Goal: Check status: Check status

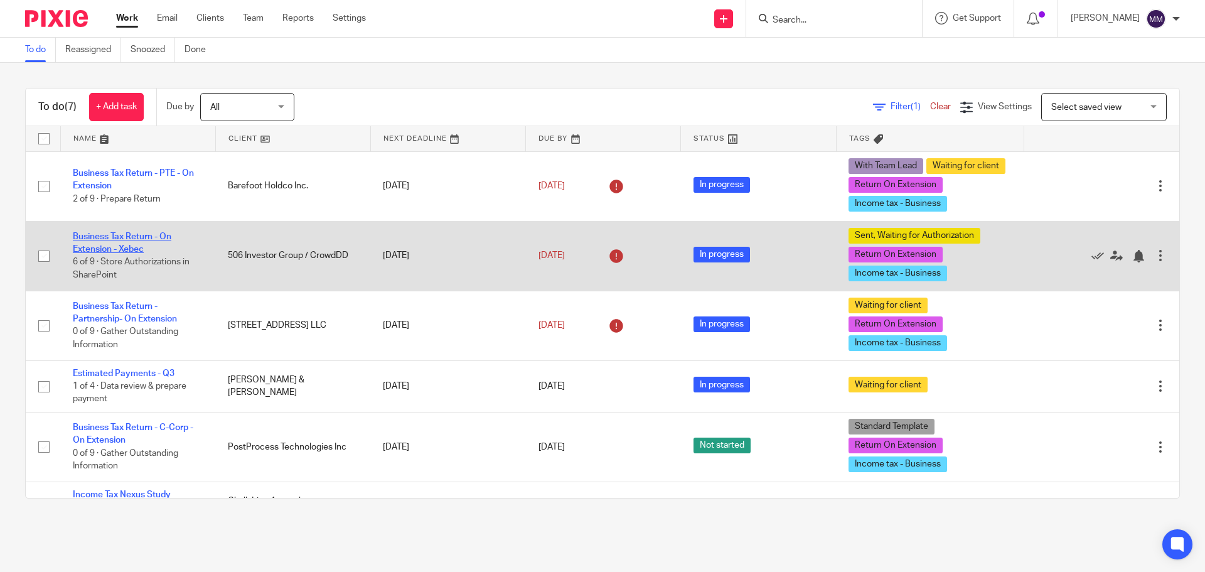
click at [159, 239] on link "Business Tax Return - On Extension - Xebec" at bounding box center [122, 242] width 99 height 21
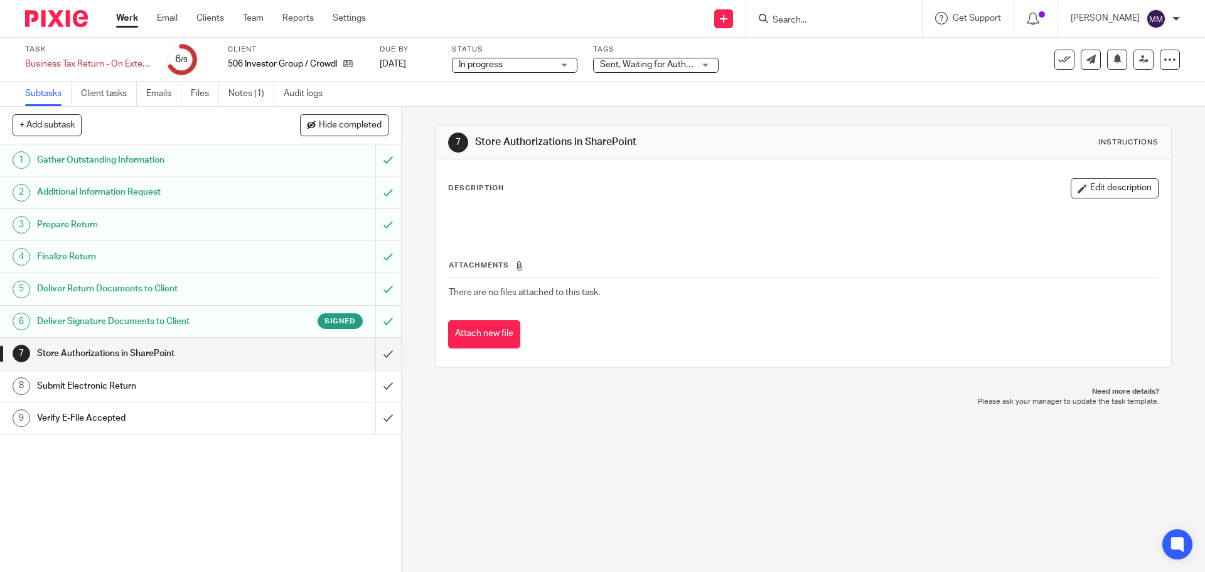
click at [679, 68] on span "Sent, Waiting for Authorization + 2" at bounding box center [666, 64] width 133 height 9
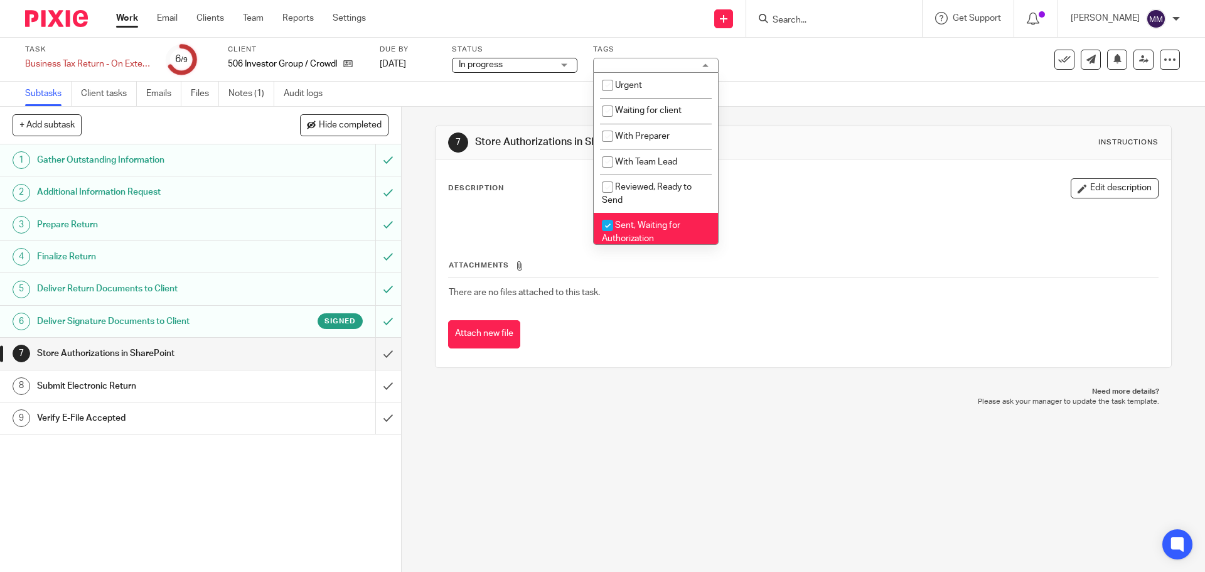
click at [654, 224] on span "Sent, Waiting for Authorization" at bounding box center [641, 232] width 78 height 22
checkbox input "false"
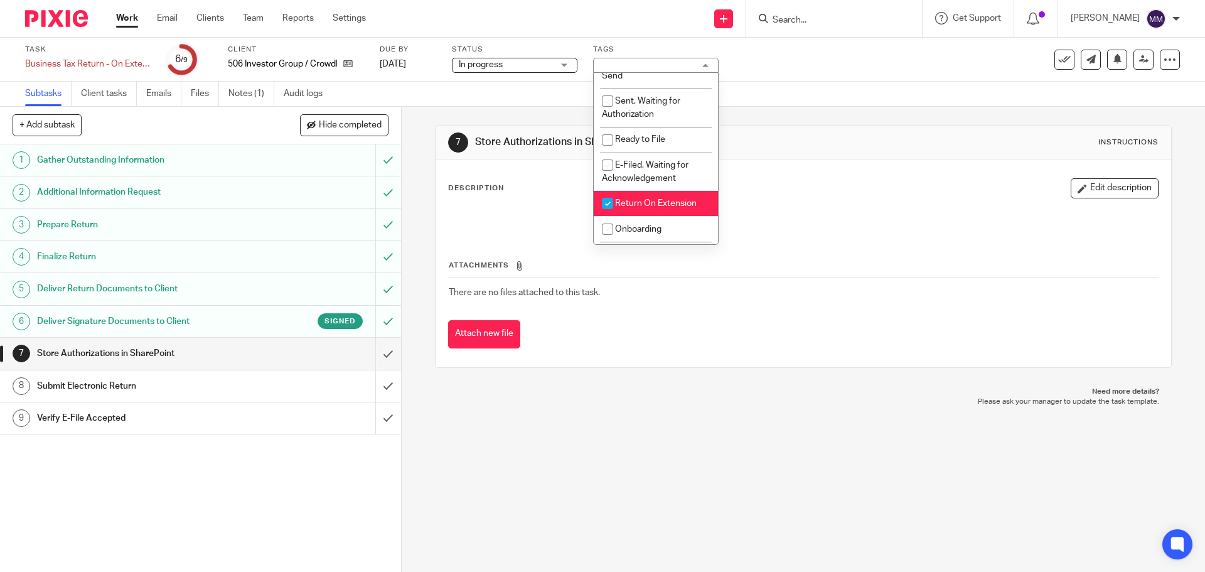
scroll to position [126, 0]
click at [642, 163] on span "E-Filed, Waiting for Acknowledgement" at bounding box center [645, 170] width 87 height 22
checkbox input "true"
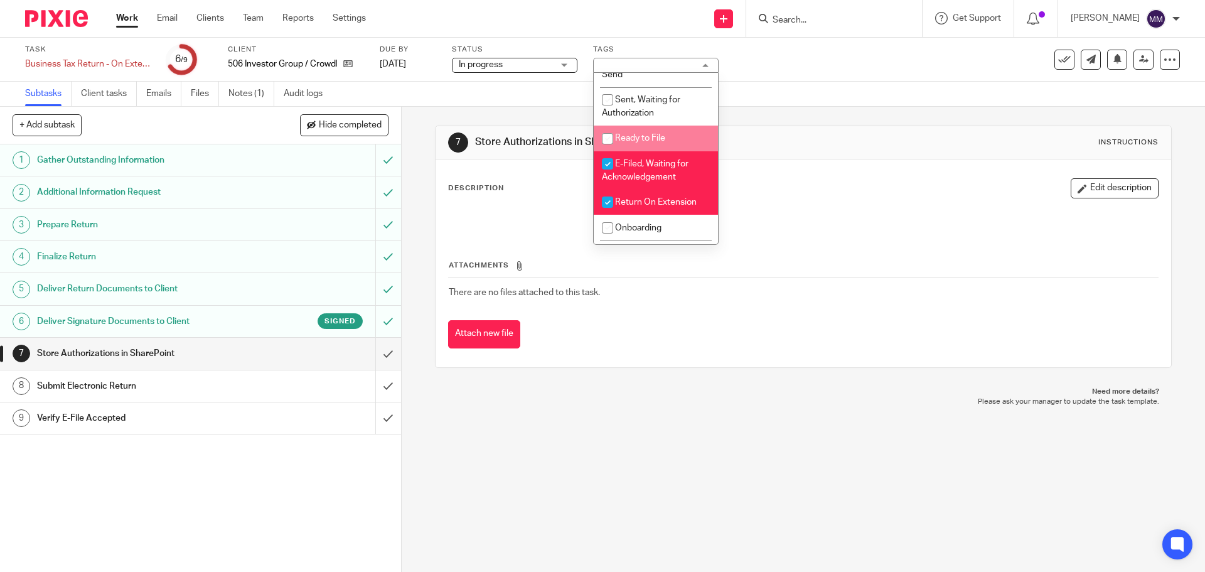
click at [900, 68] on div "Task Business Tax Return - On Extension - Xebec Save Business Tax Return - On E…" at bounding box center [506, 60] width 962 height 30
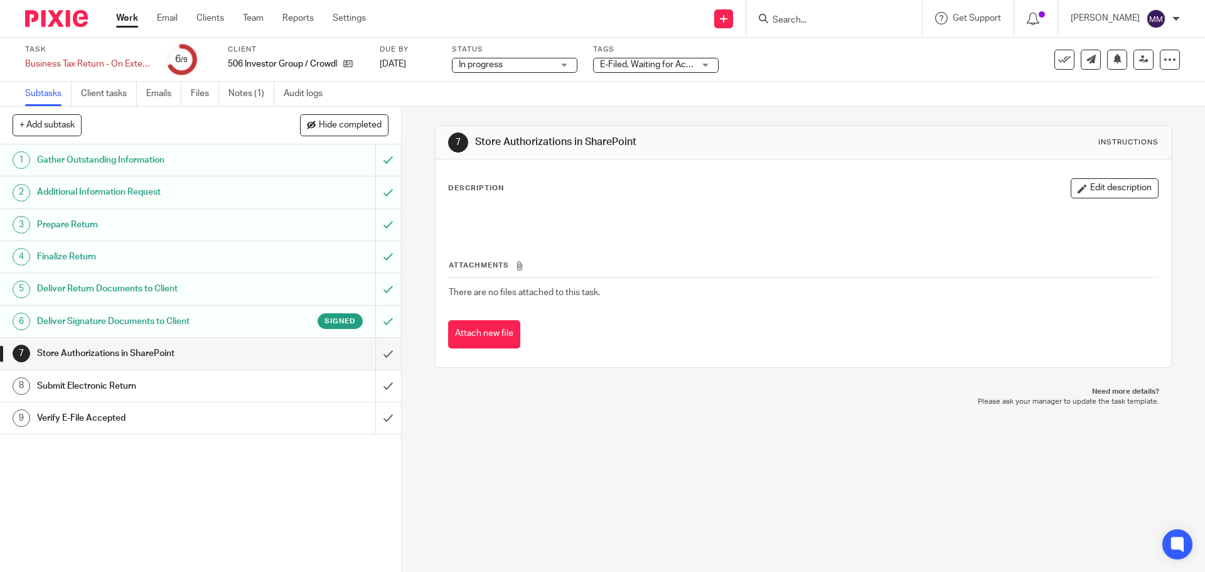
click at [131, 13] on link "Work" at bounding box center [127, 18] width 22 height 13
